Goal: Find specific page/section: Find specific page/section

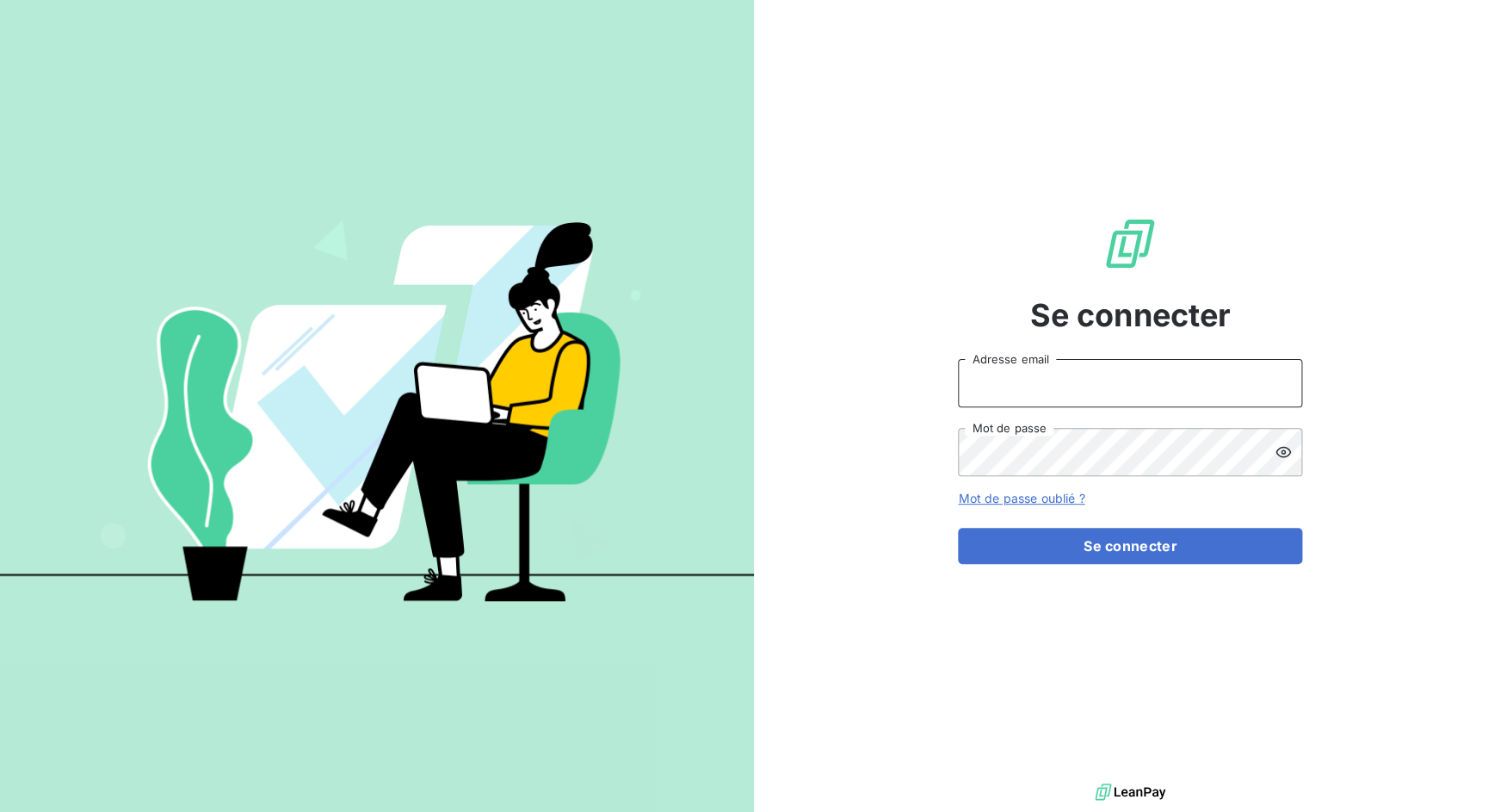
click at [1006, 398] on input "Adresse email" at bounding box center [1130, 382] width 345 height 48
drag, startPoint x: 1019, startPoint y: 385, endPoint x: 1105, endPoint y: 383, distance: 86.0
click at [1105, 383] on input "admin@3dcelo" at bounding box center [1130, 382] width 345 height 48
type input "admin@cgff"
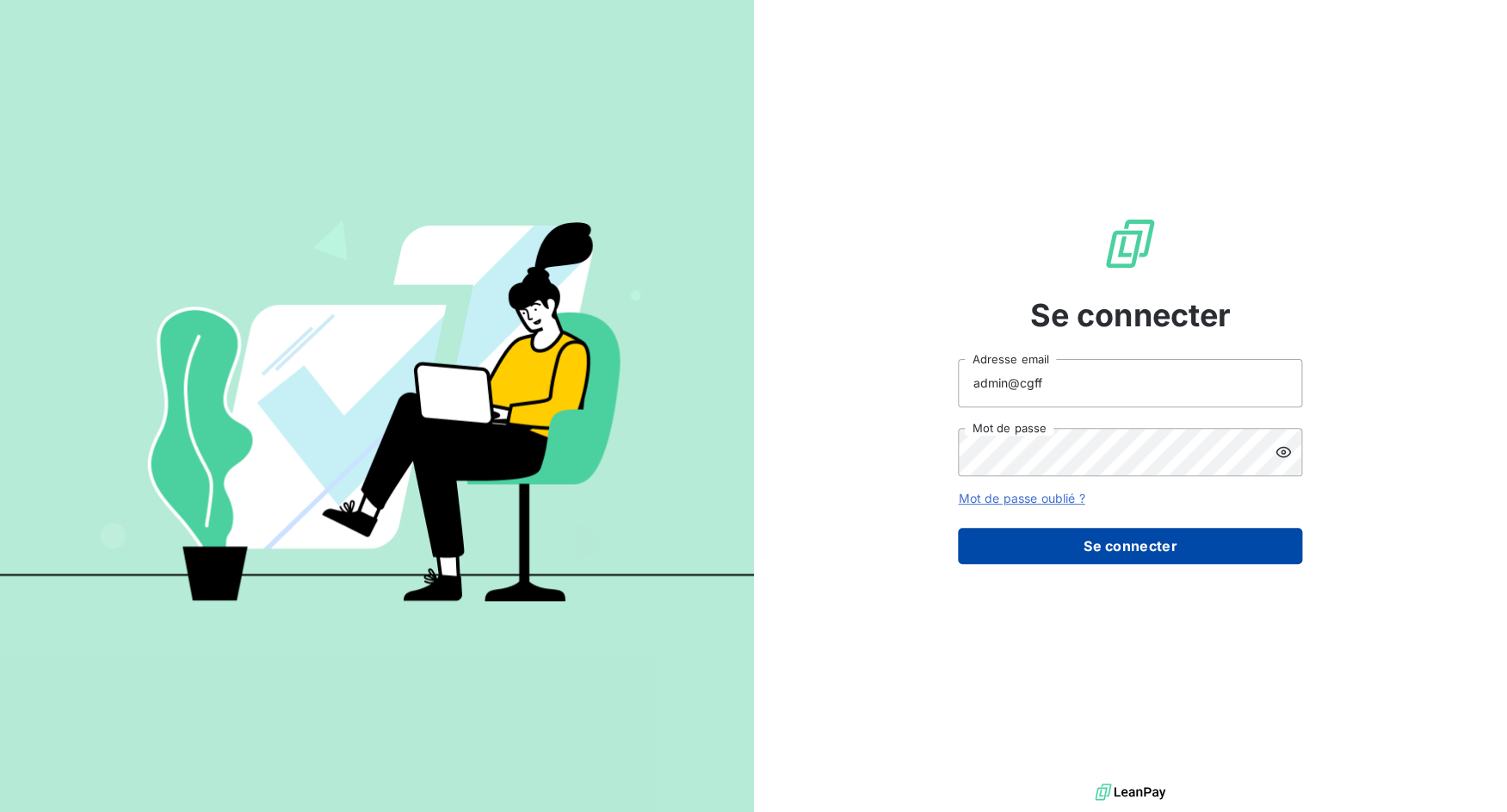
click at [1141, 529] on form "admin@cgff Adresse email Mot de passe Mot de passe oublié ? Se connecter" at bounding box center [1130, 461] width 345 height 205
click at [1143, 533] on button "Se connecter" at bounding box center [1130, 546] width 345 height 36
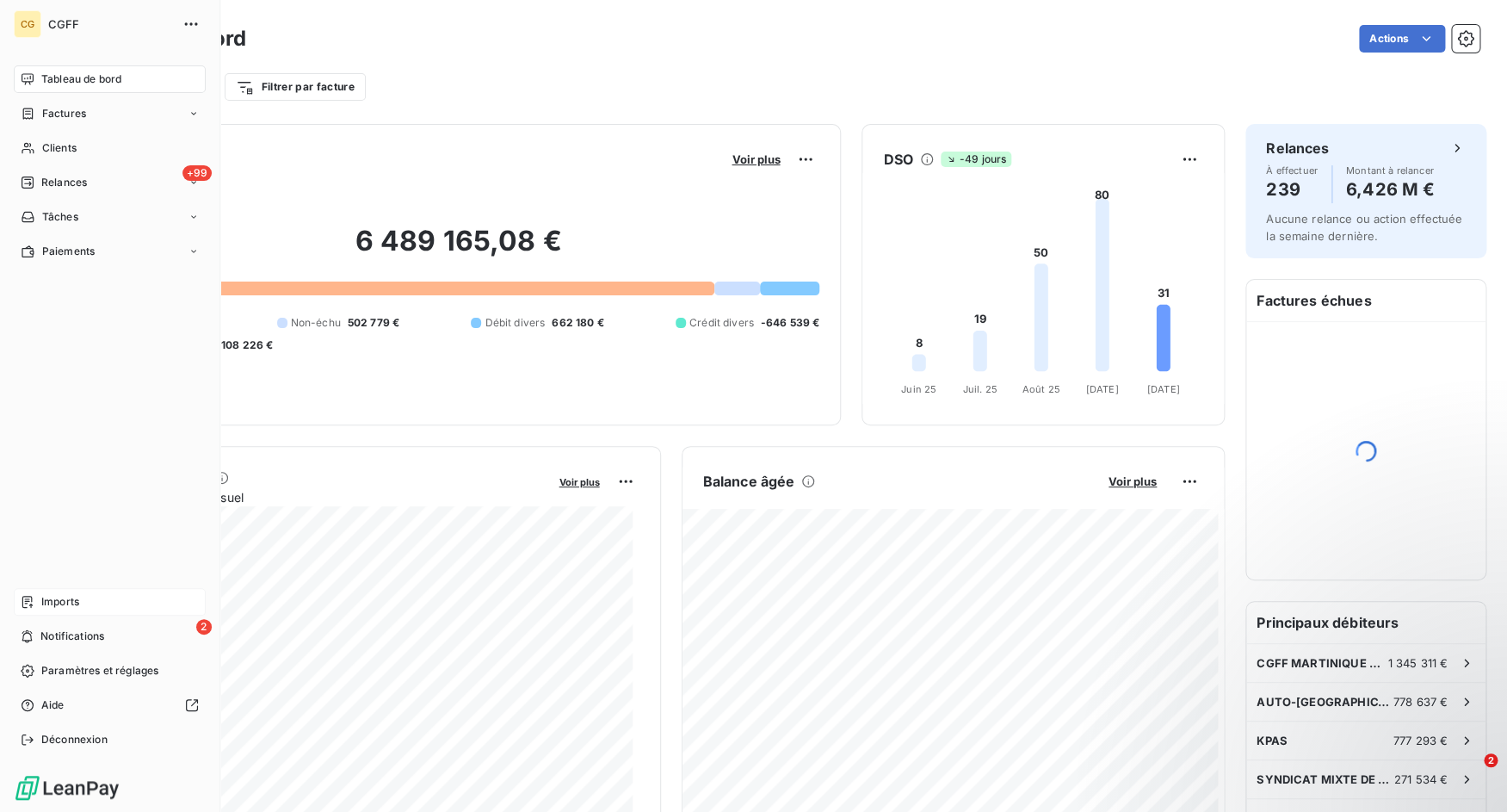
click at [42, 599] on span "Imports" at bounding box center [60, 601] width 38 height 15
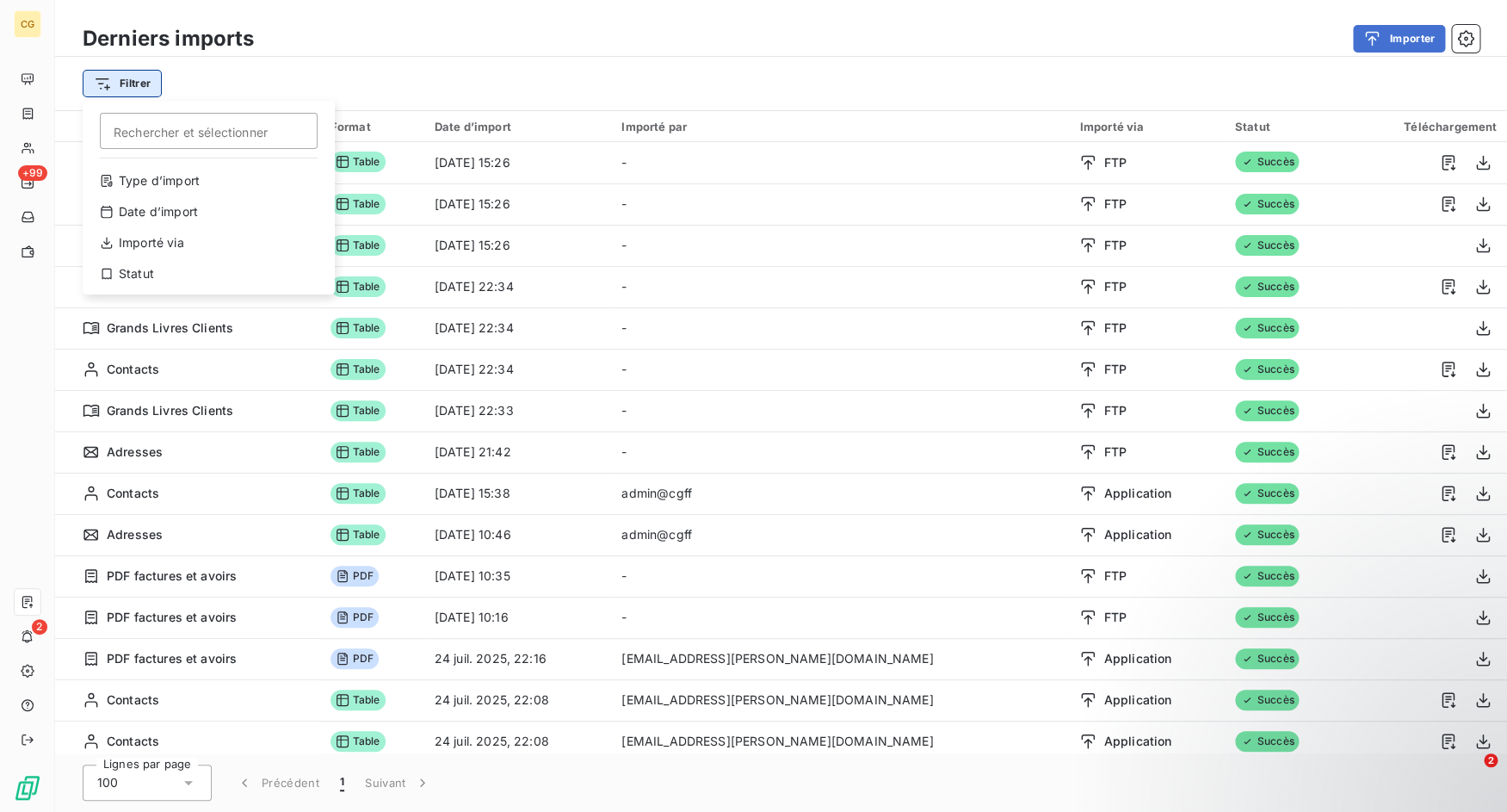
click at [148, 96] on html "CG +99 2 Derniers imports Importer Filtrer Rechercher et sélectionner Type d’im…" at bounding box center [754, 406] width 1507 height 812
click at [190, 175] on div "Type d’import" at bounding box center [209, 180] width 239 height 27
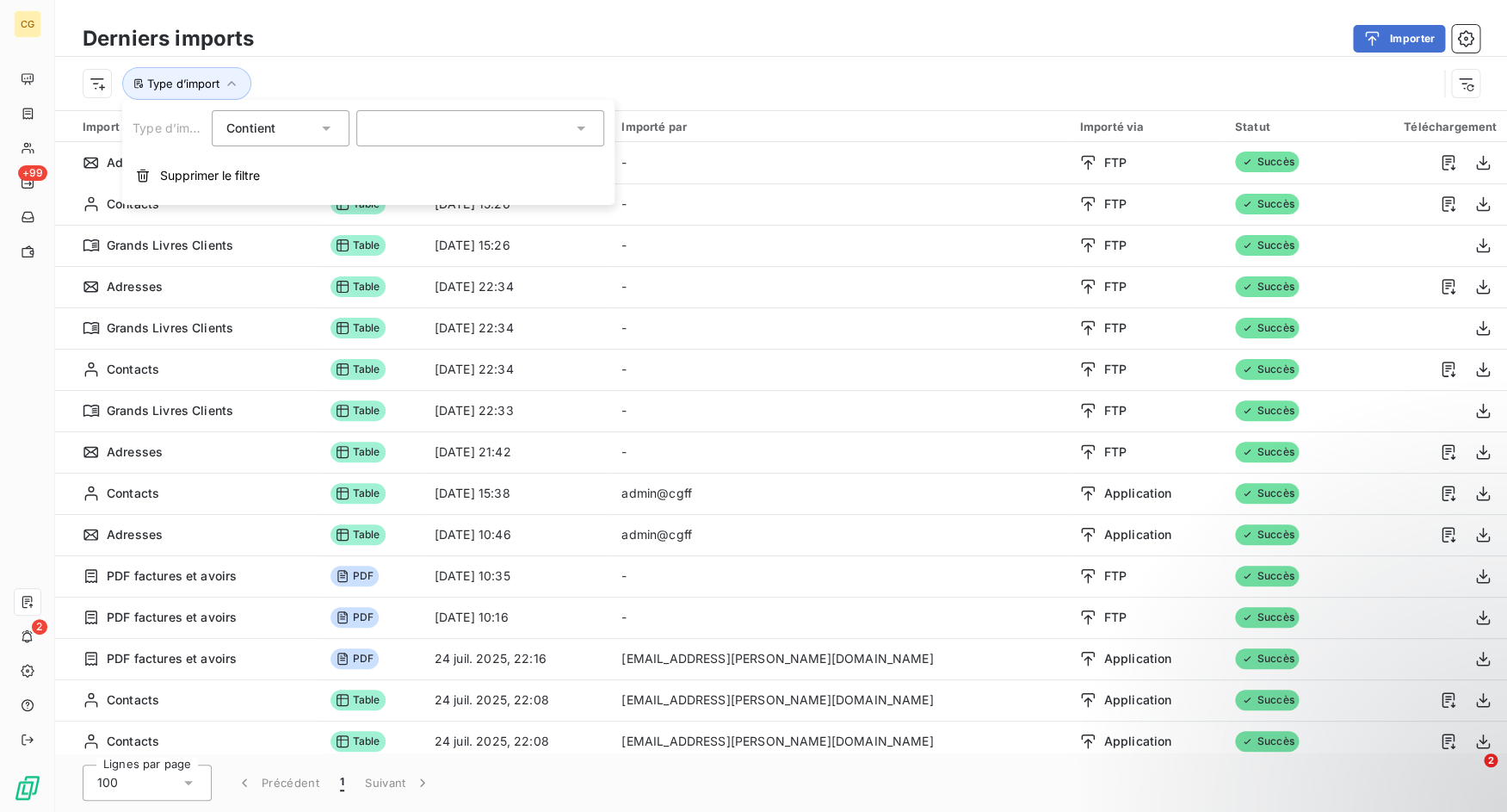
click at [417, 127] on div at bounding box center [480, 128] width 248 height 36
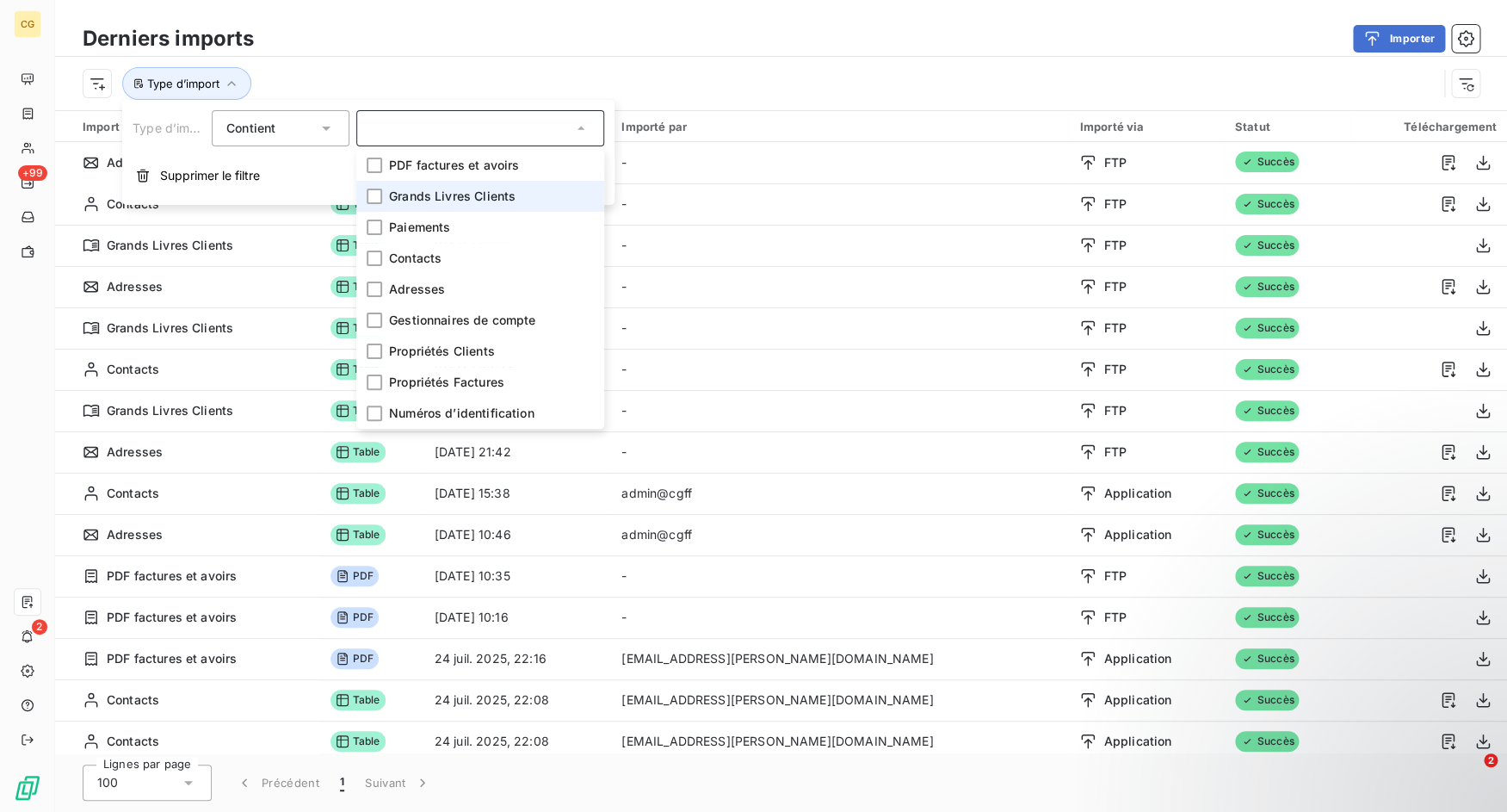
click at [432, 193] on span "Grands Livres Clients" at bounding box center [452, 196] width 127 height 17
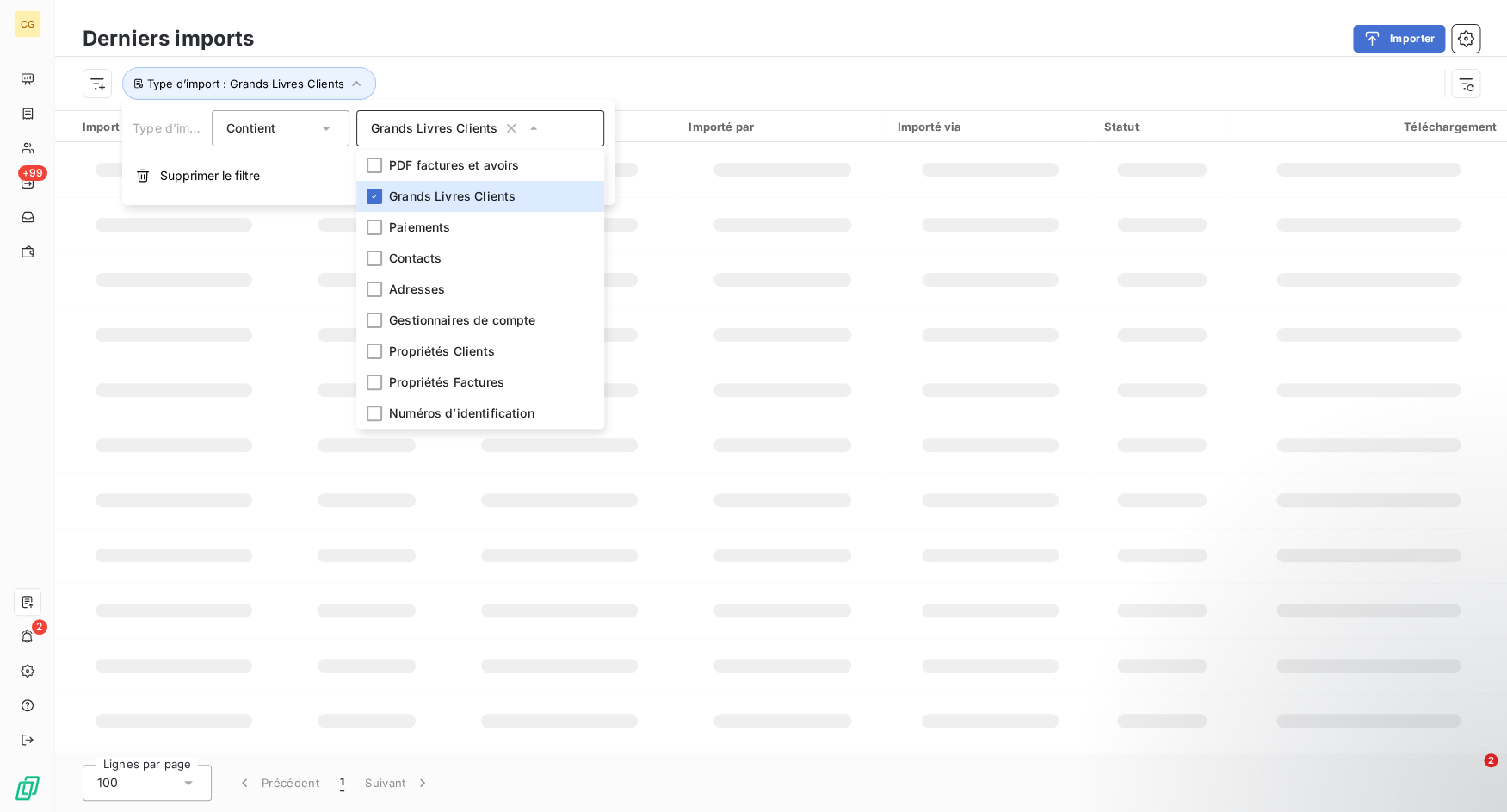
click at [663, 92] on div "Type d’import : Grands Livres Clients" at bounding box center [760, 83] width 1355 height 33
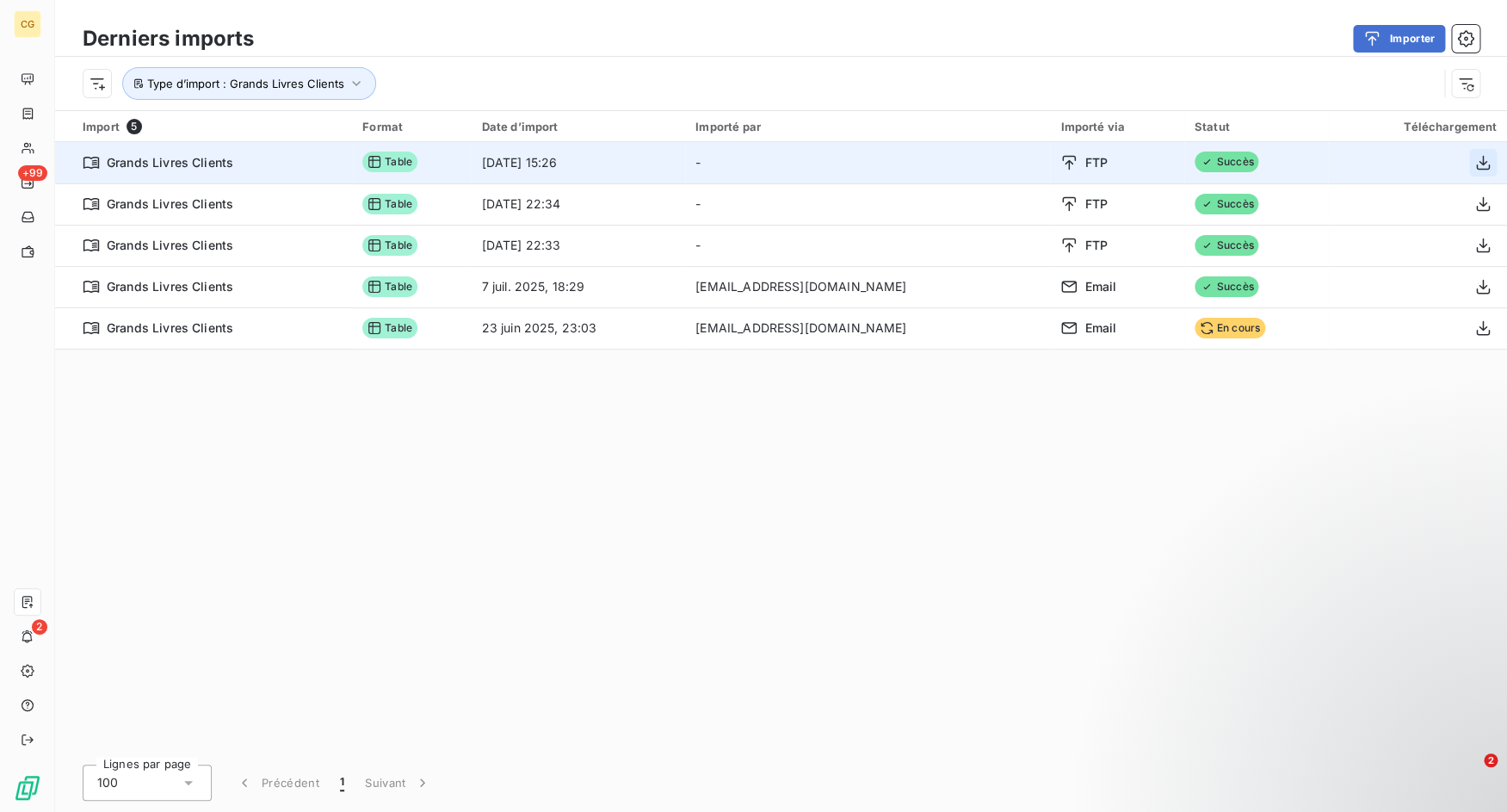
click at [1484, 163] on icon "button" at bounding box center [1483, 161] width 14 height 14
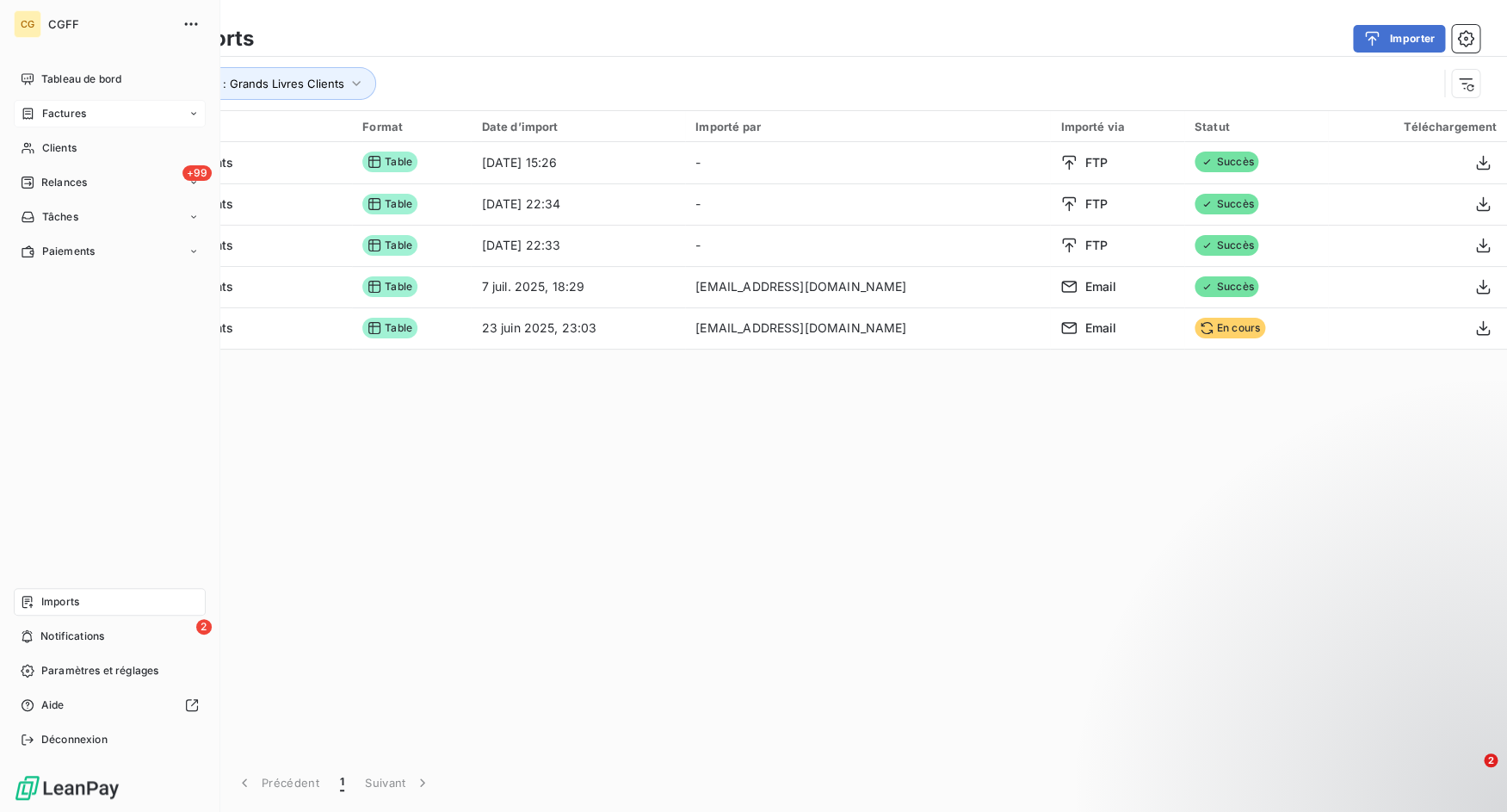
click at [61, 112] on span "Factures" at bounding box center [64, 113] width 43 height 15
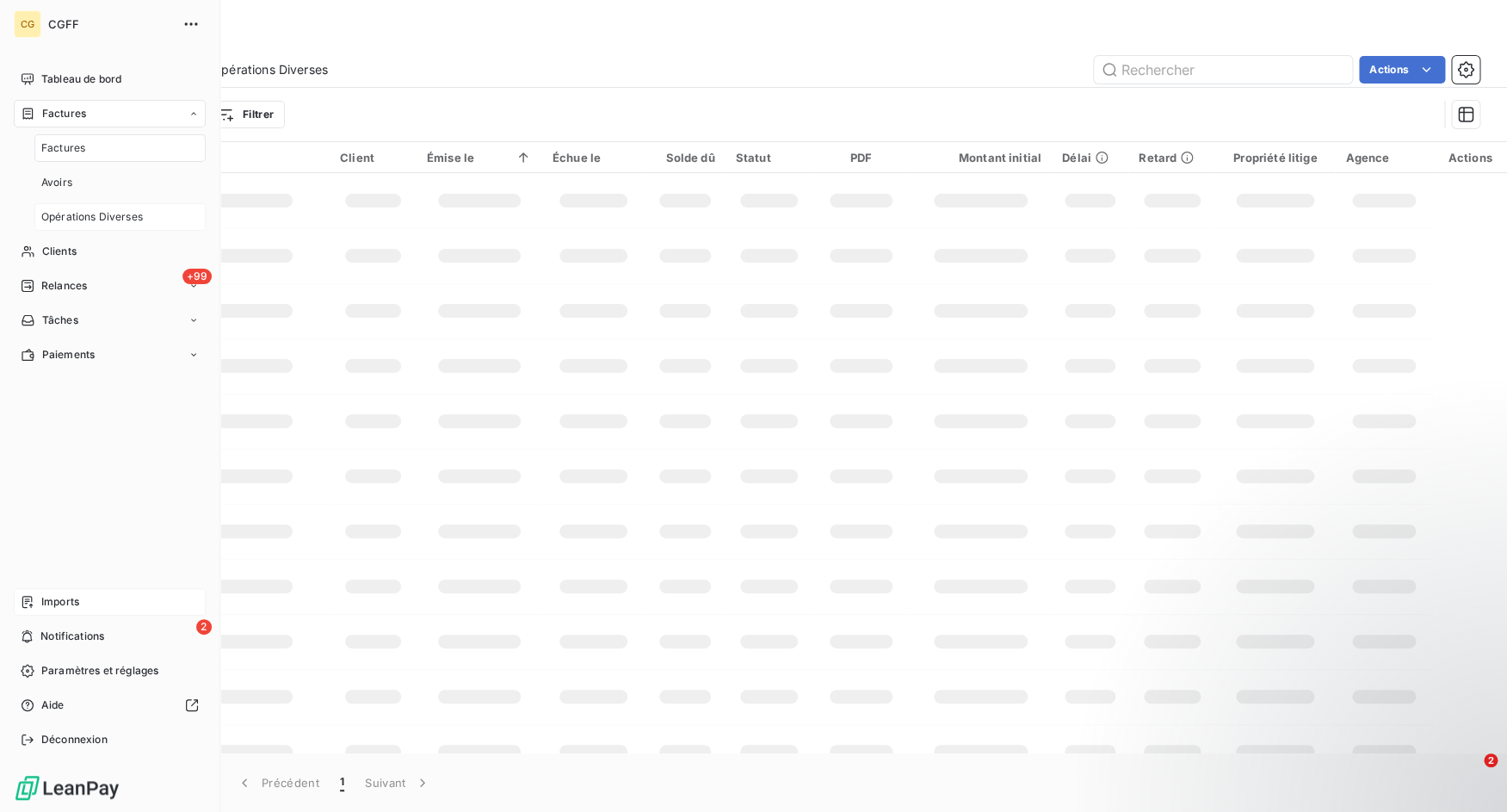
click at [94, 205] on div "Opérations Diverses" at bounding box center [119, 216] width 171 height 27
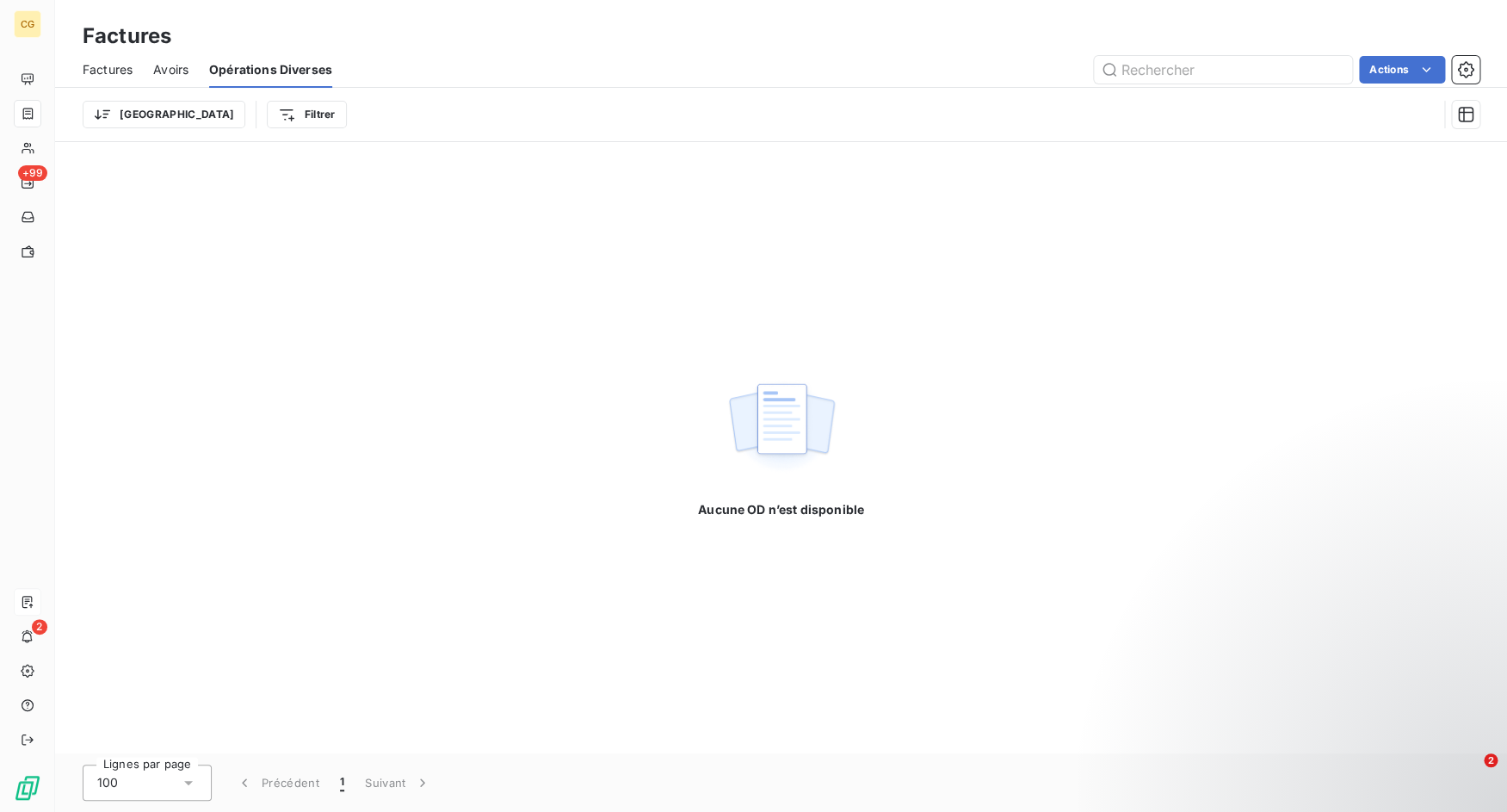
click at [388, 61] on div "Actions" at bounding box center [916, 69] width 1126 height 27
click at [180, 75] on span "Avoirs" at bounding box center [170, 70] width 35 height 17
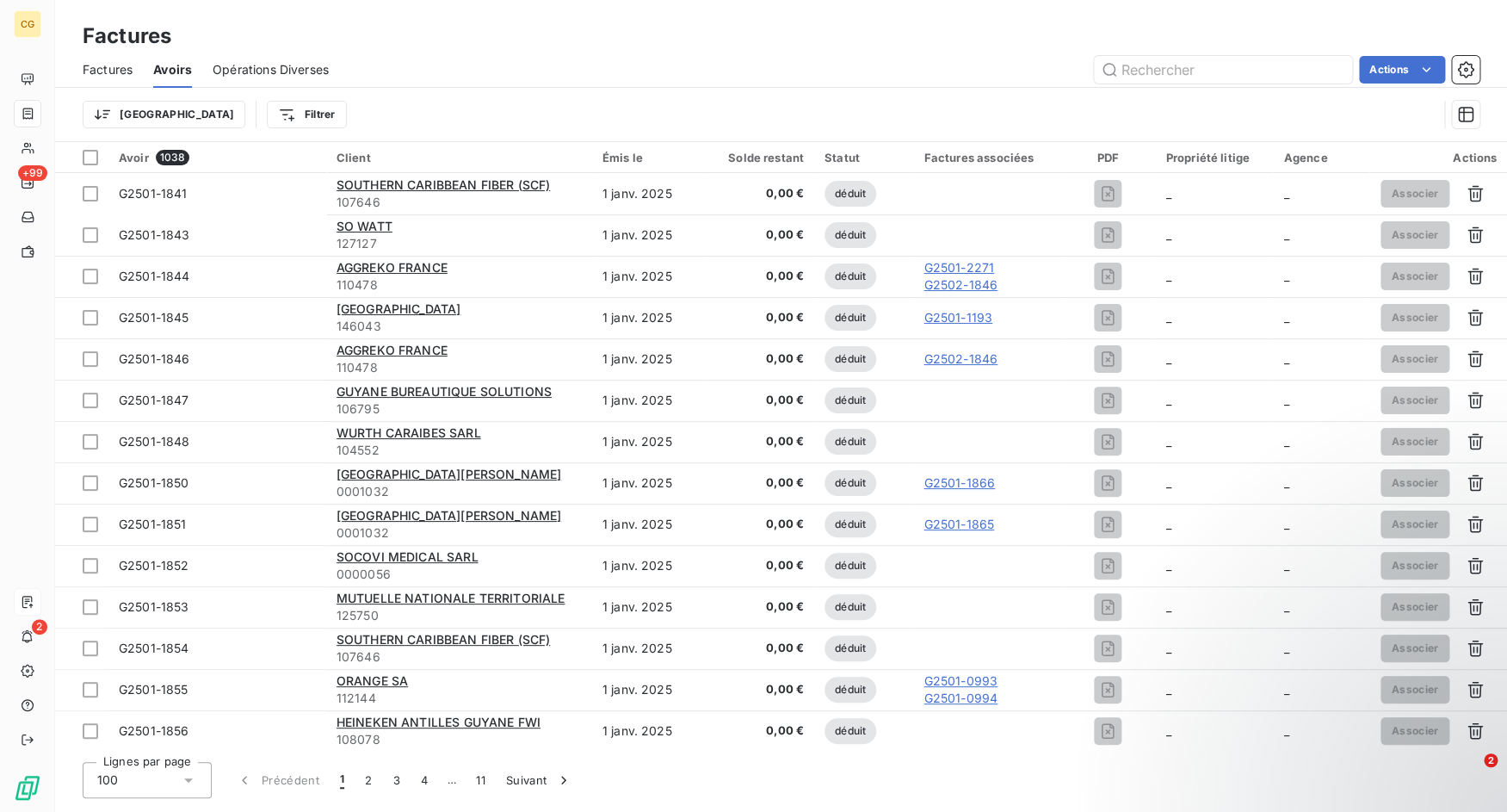
click at [292, 69] on span "Opérations Diverses" at bounding box center [270, 70] width 116 height 17
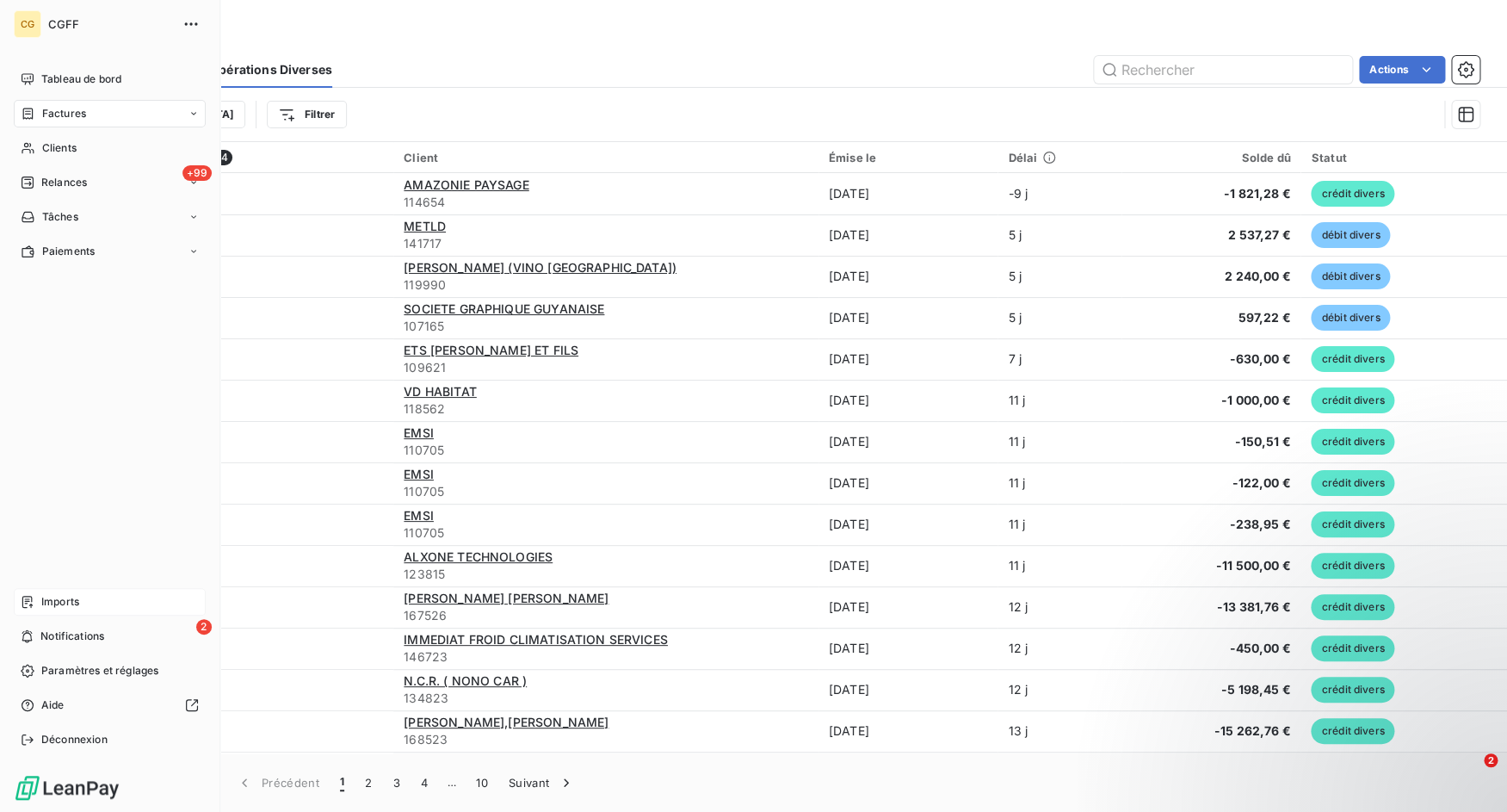
click at [60, 110] on span "Factures" at bounding box center [64, 113] width 43 height 15
click at [63, 215] on span "Opérations Diverses" at bounding box center [93, 217] width 102 height 15
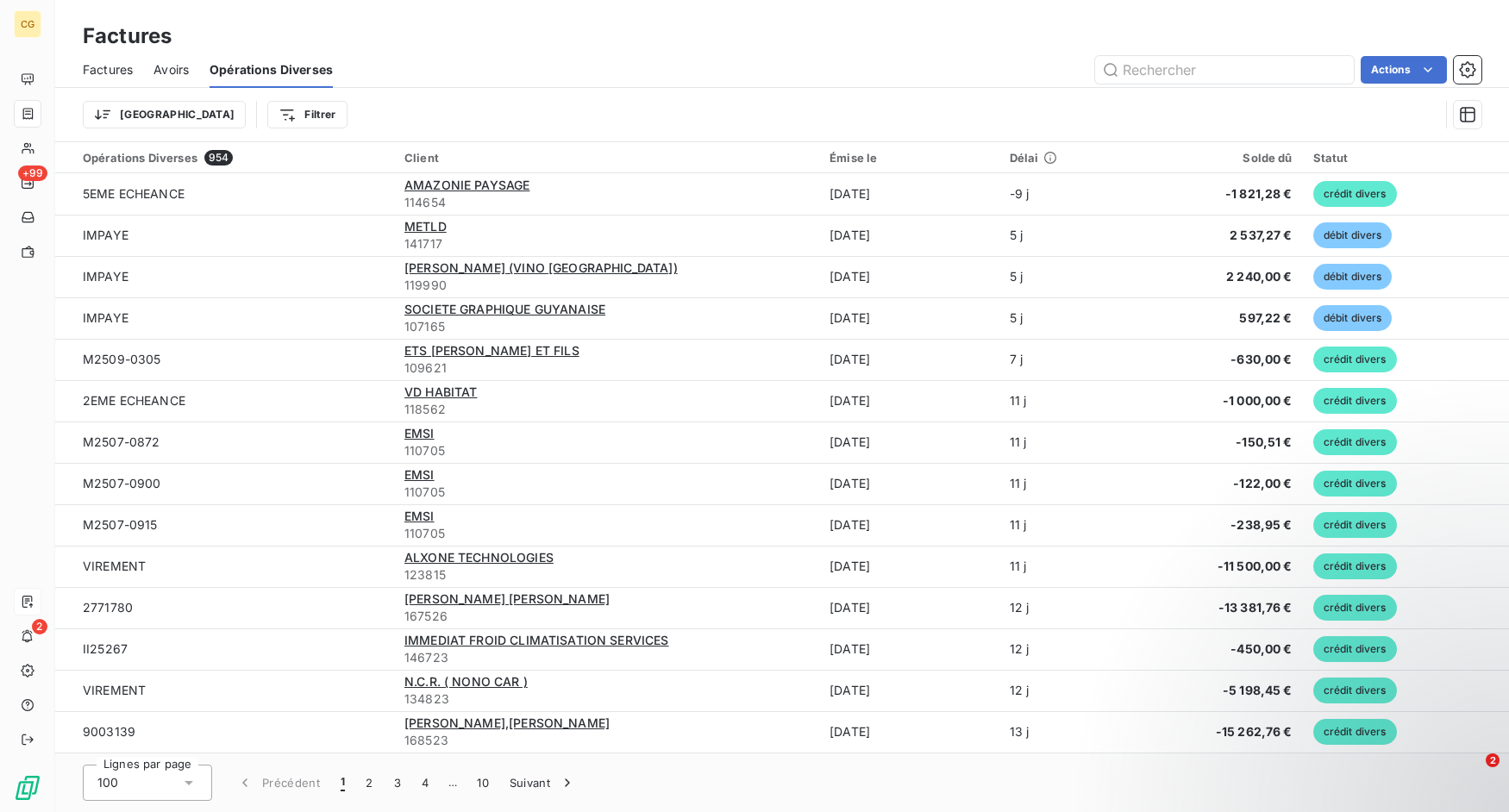
click at [118, 61] on span "Factures" at bounding box center [108, 70] width 50 height 17
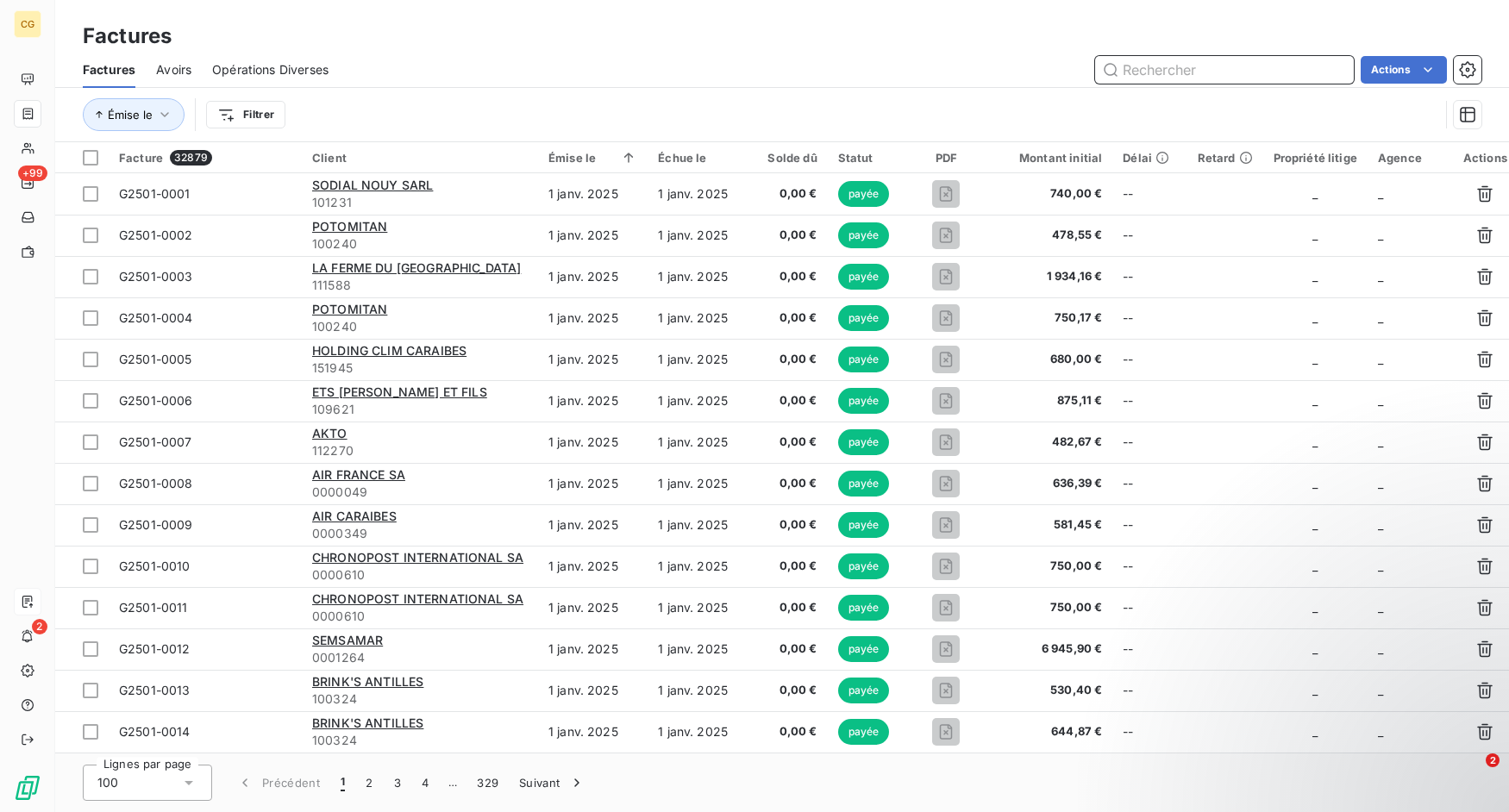
paste input "G2502-2209"
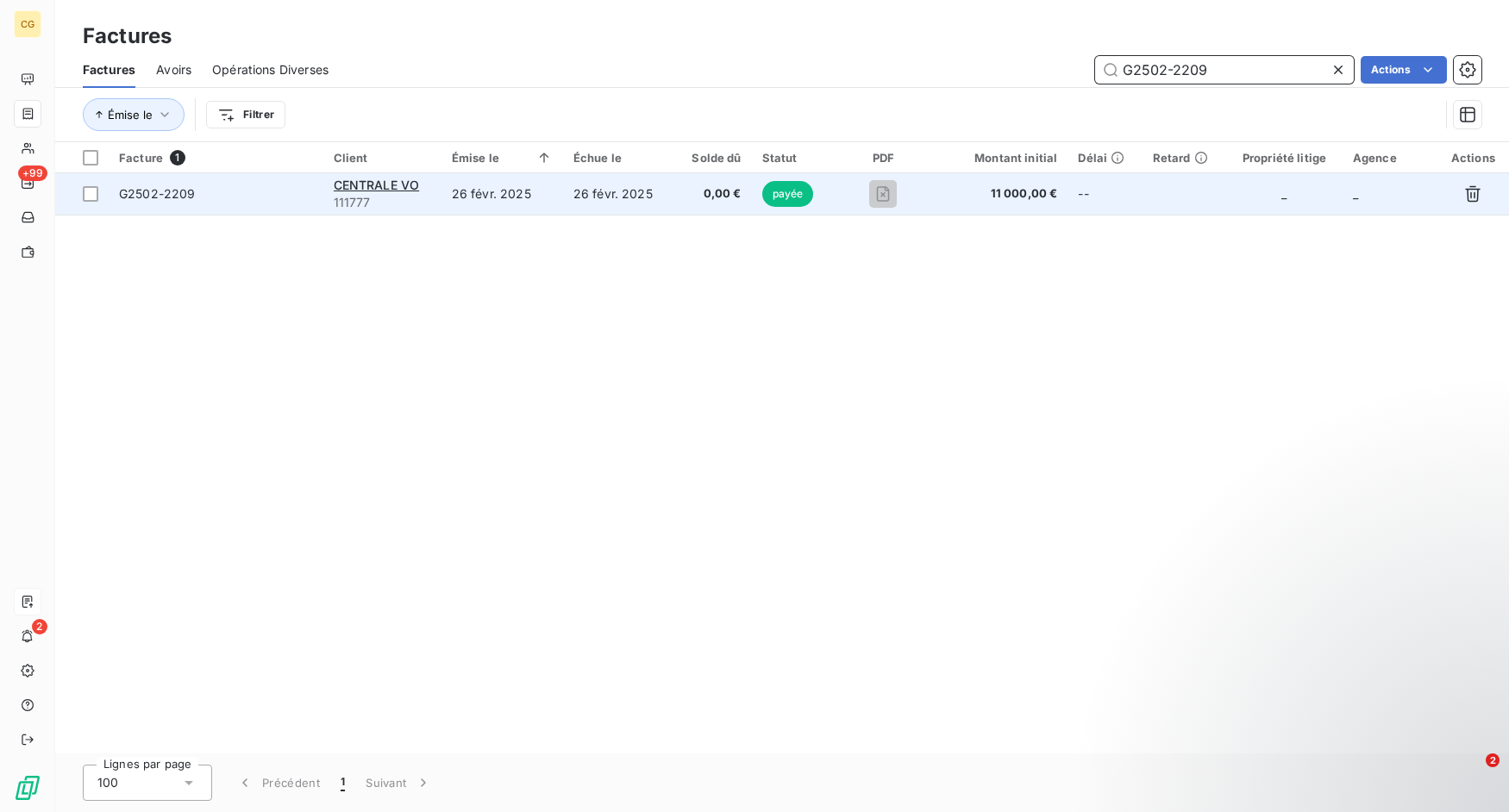
type input "G2502-2209"
click at [249, 189] on span "G2502-2209" at bounding box center [216, 194] width 194 height 17
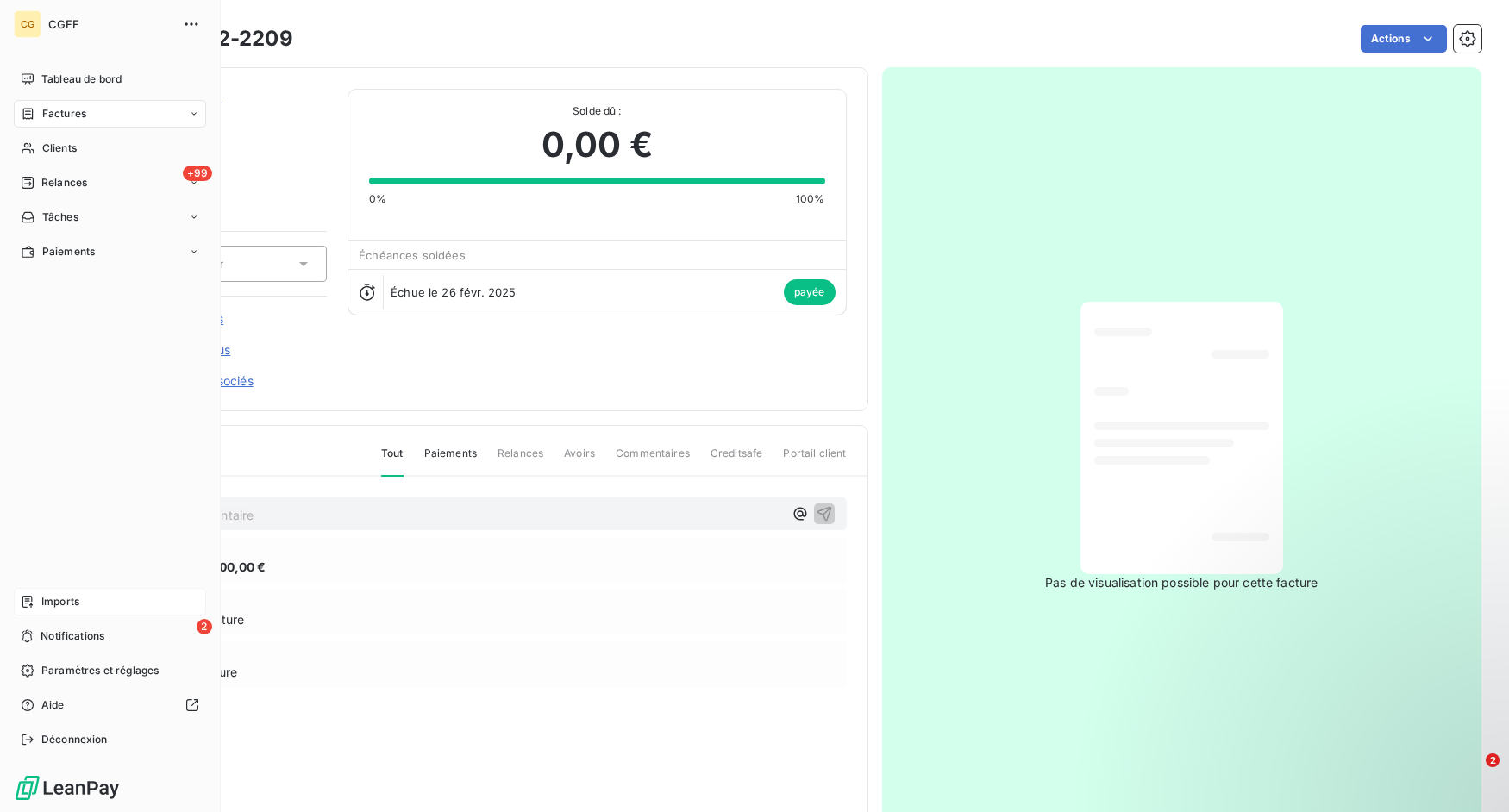
click at [43, 119] on span "Factures" at bounding box center [64, 113] width 43 height 15
click at [54, 82] on span "Tableau de bord" at bounding box center [81, 79] width 80 height 15
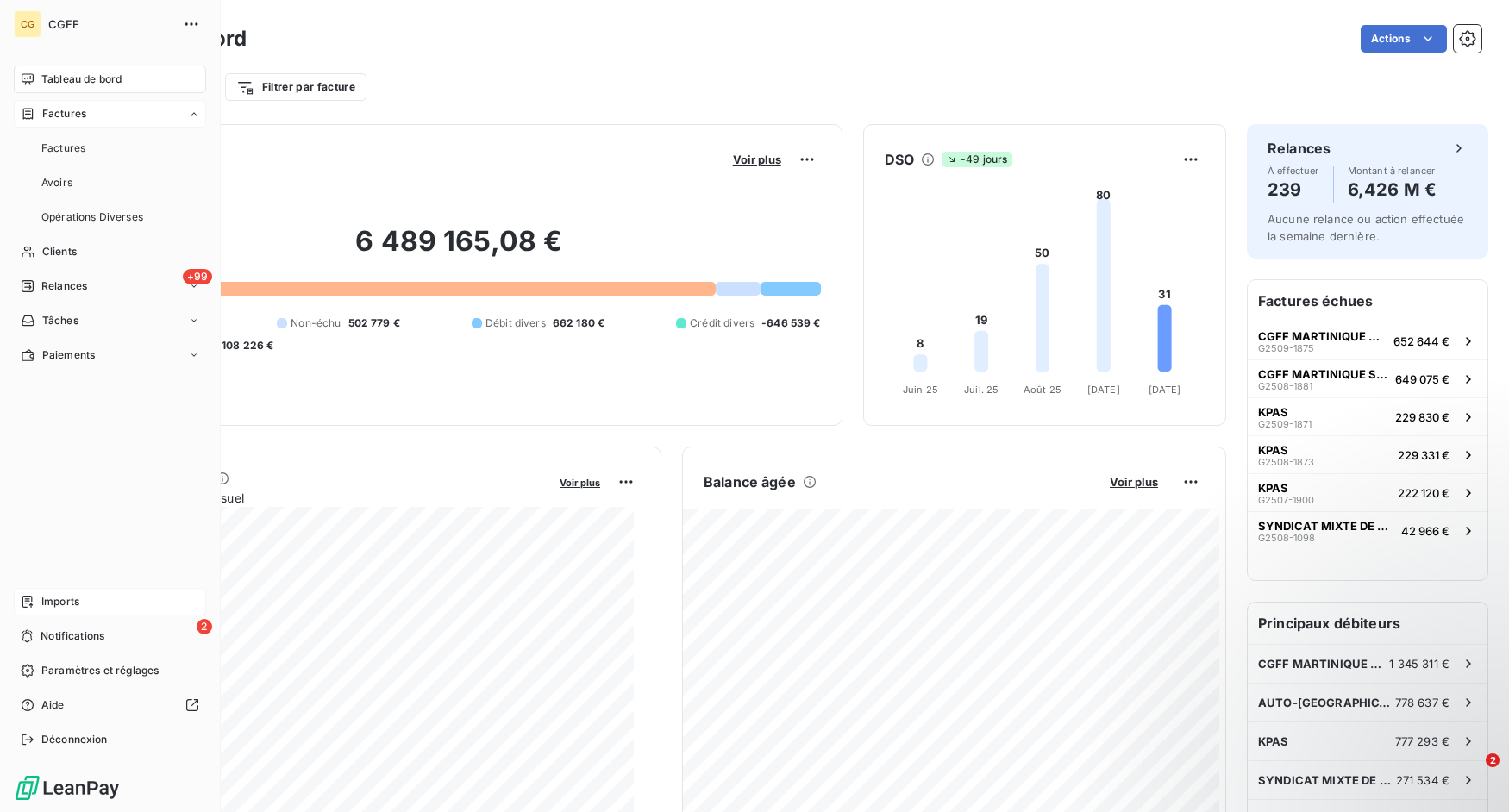
click at [58, 113] on span "Factures" at bounding box center [64, 113] width 43 height 15
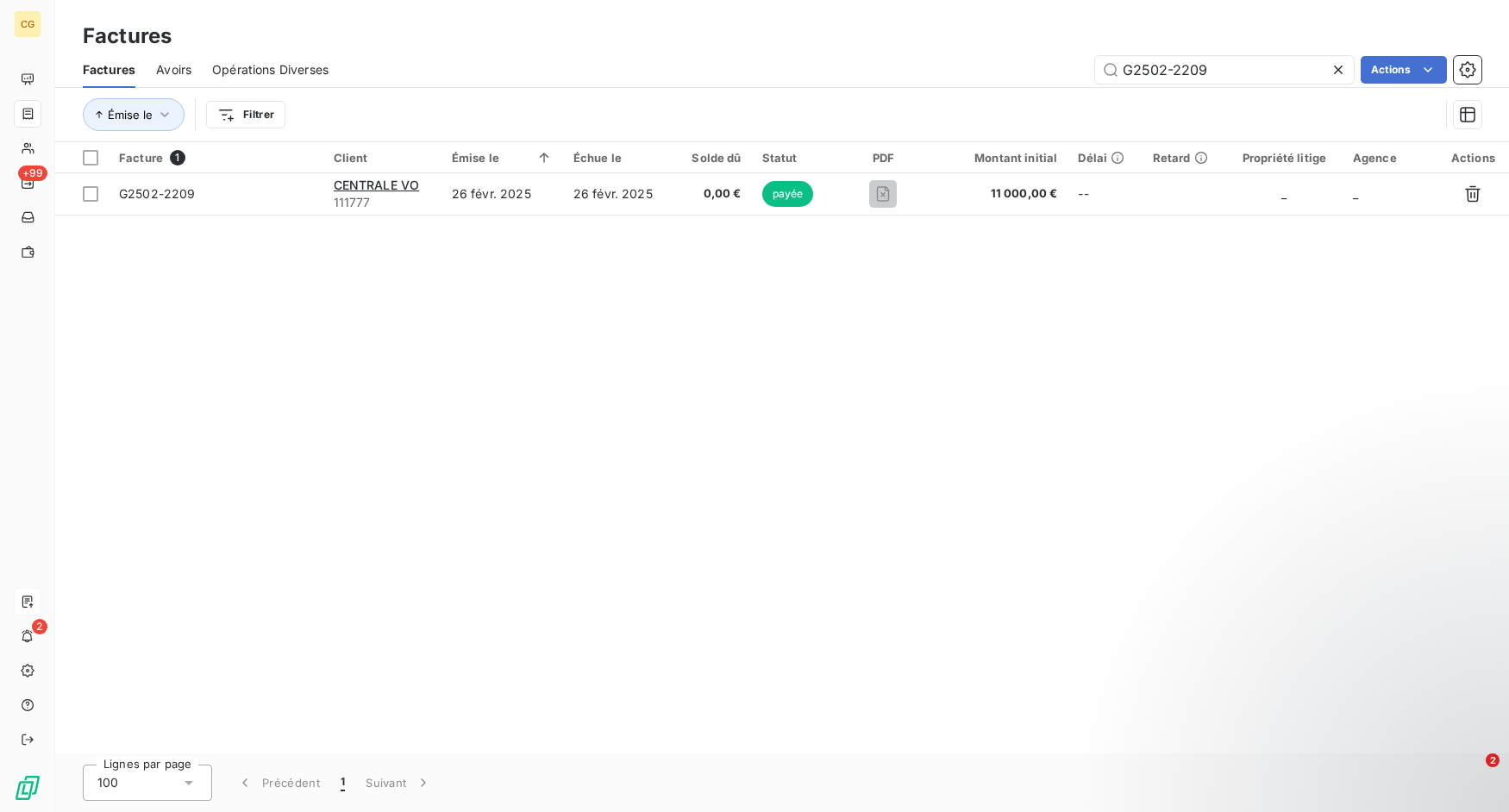
click at [1337, 61] on icon at bounding box center [1338, 70] width 17 height 17
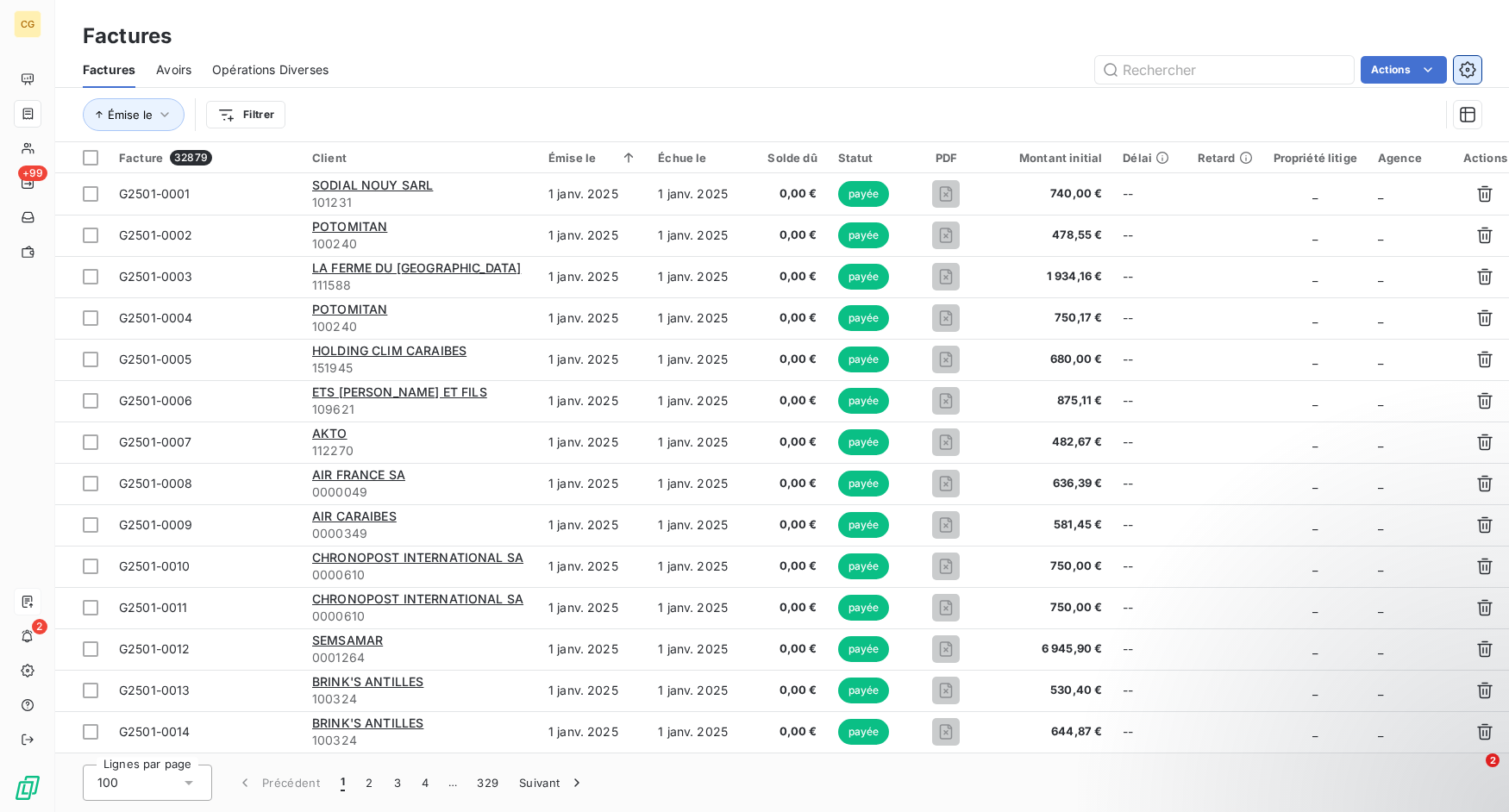
click at [1479, 67] on button "button" at bounding box center [1466, 69] width 27 height 27
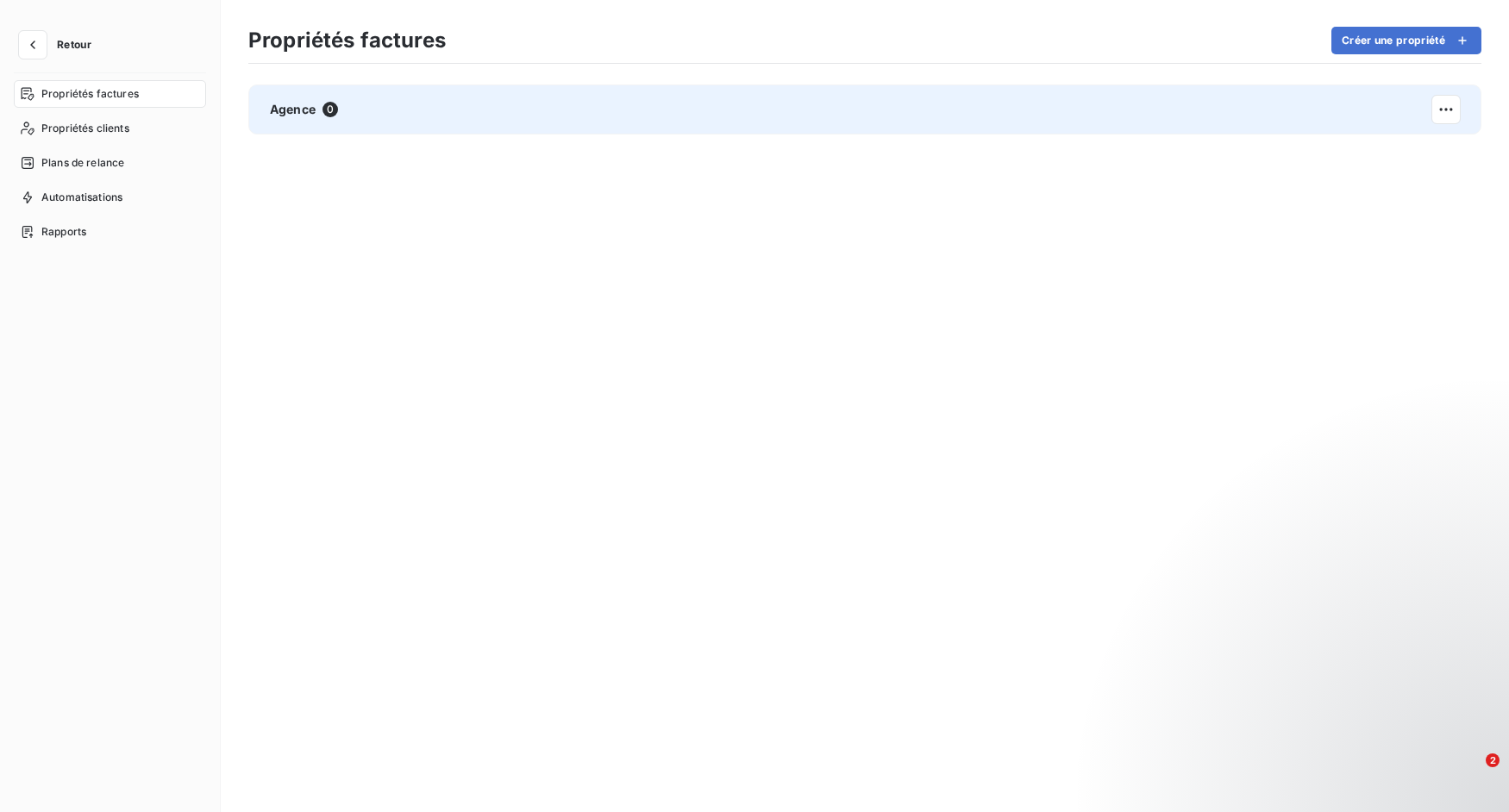
click at [432, 106] on div "Agence 0" at bounding box center [865, 109] width 1233 height 50
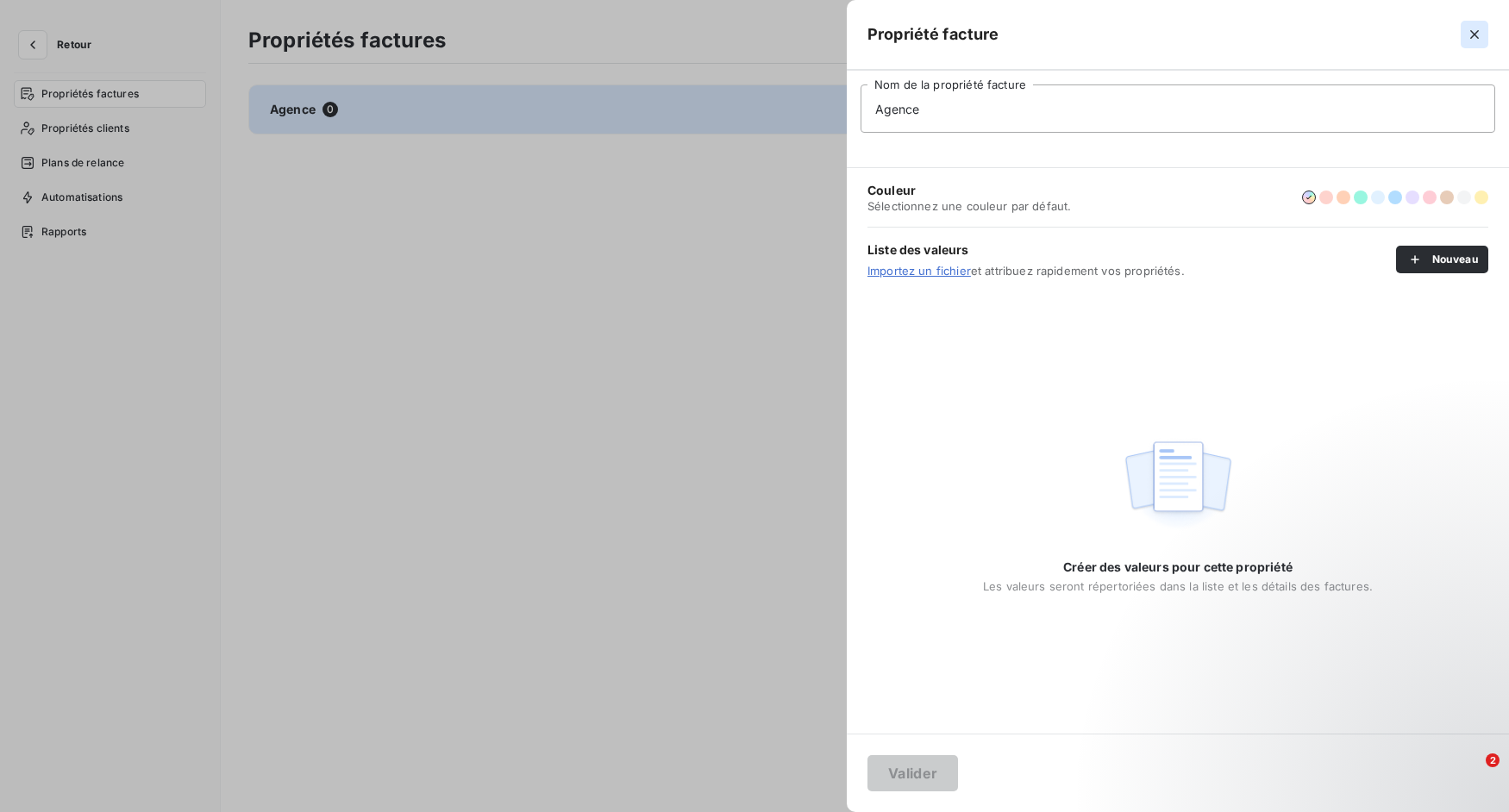
click at [1478, 35] on icon "button" at bounding box center [1474, 34] width 17 height 17
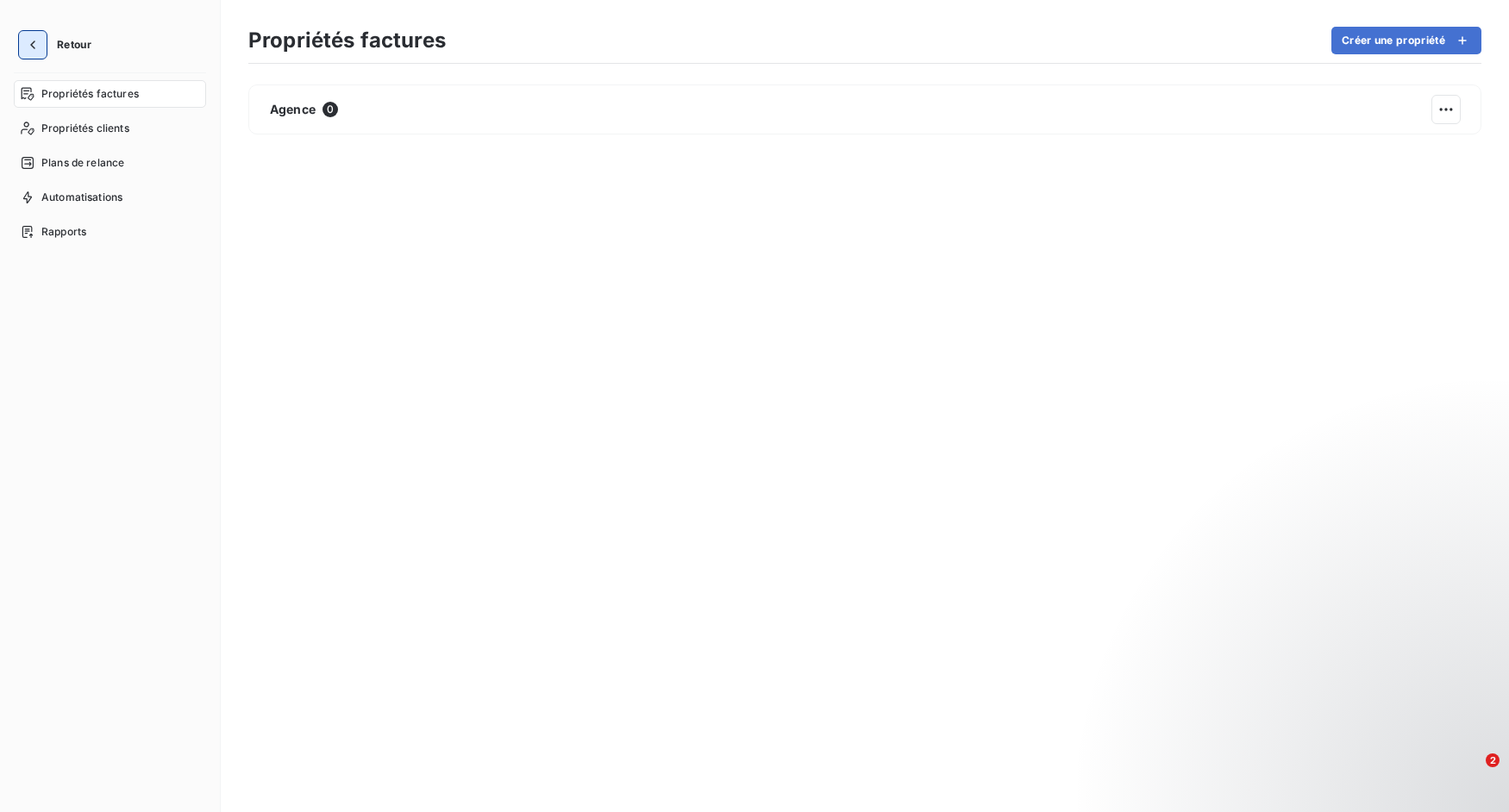
click at [42, 44] on button "button" at bounding box center [32, 44] width 27 height 27
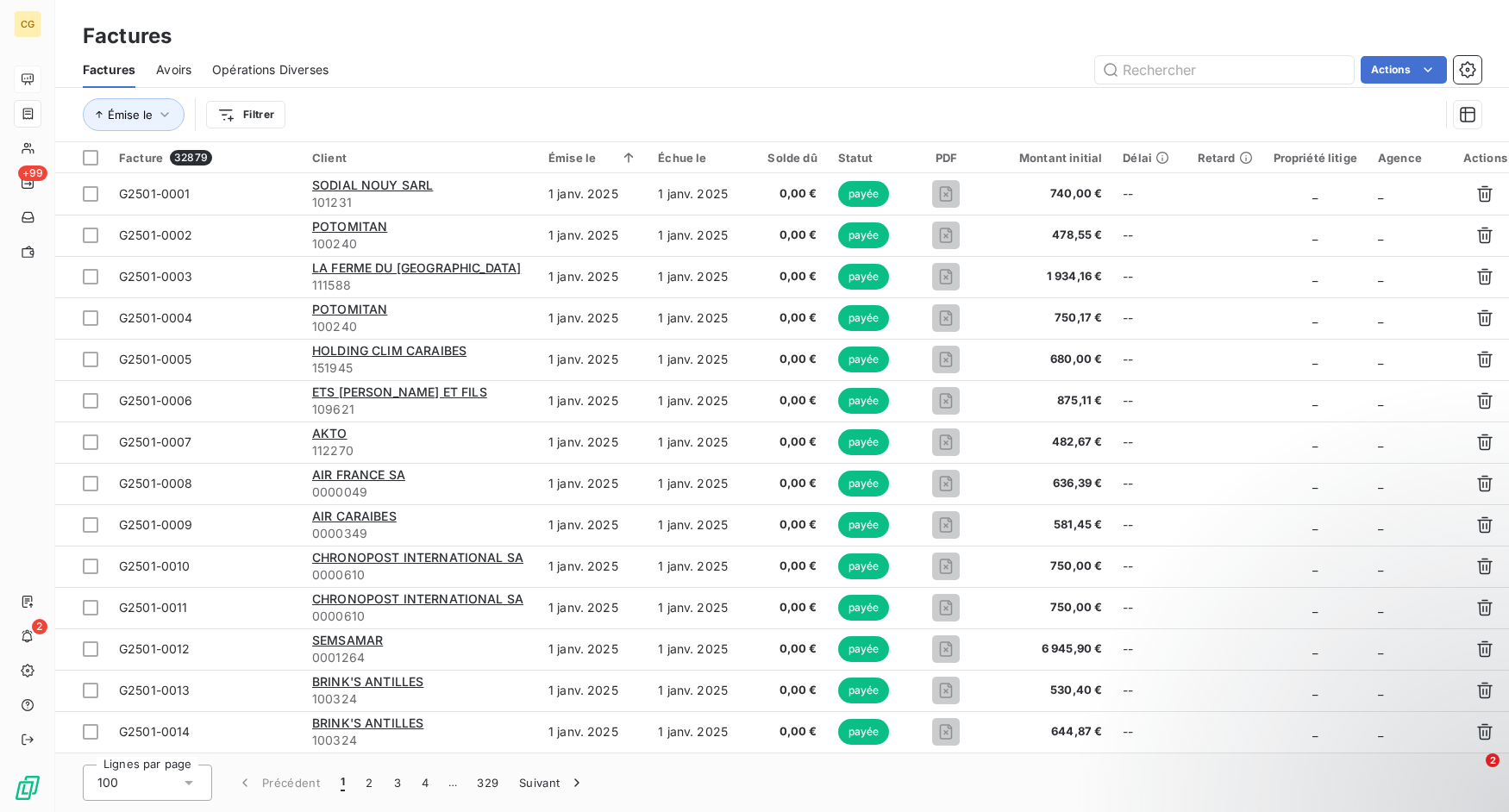
click at [30, 73] on icon at bounding box center [27, 79] width 14 height 14
